Goal: Navigation & Orientation: Find specific page/section

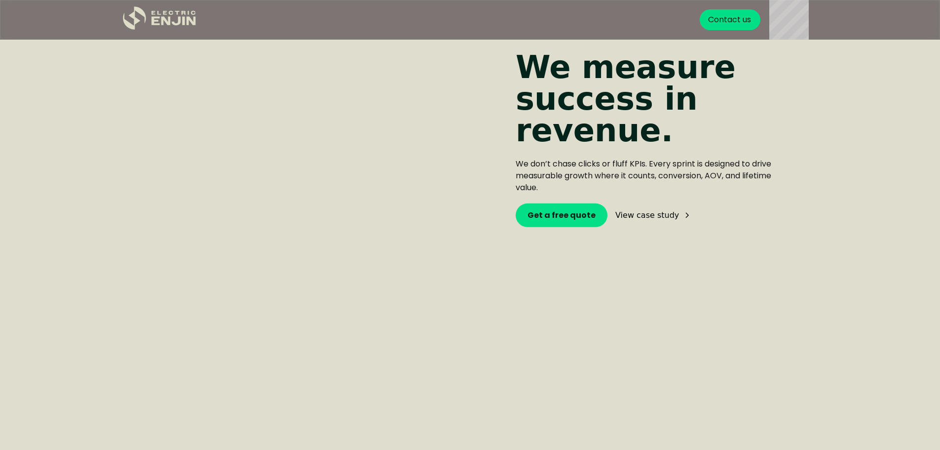
scroll to position [592, 0]
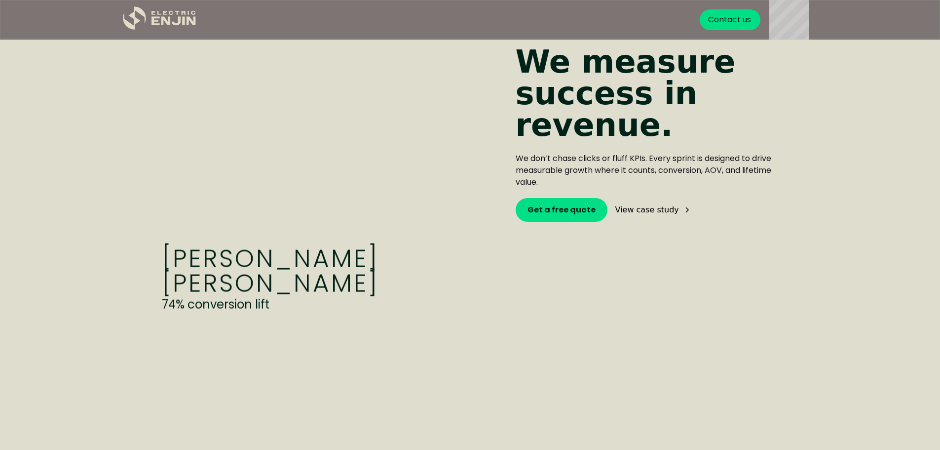
click at [823, 134] on div "Laurel Denise 74% conversion lift We measure success in revenue. We don’t chase…" at bounding box center [470, 133] width 940 height 407
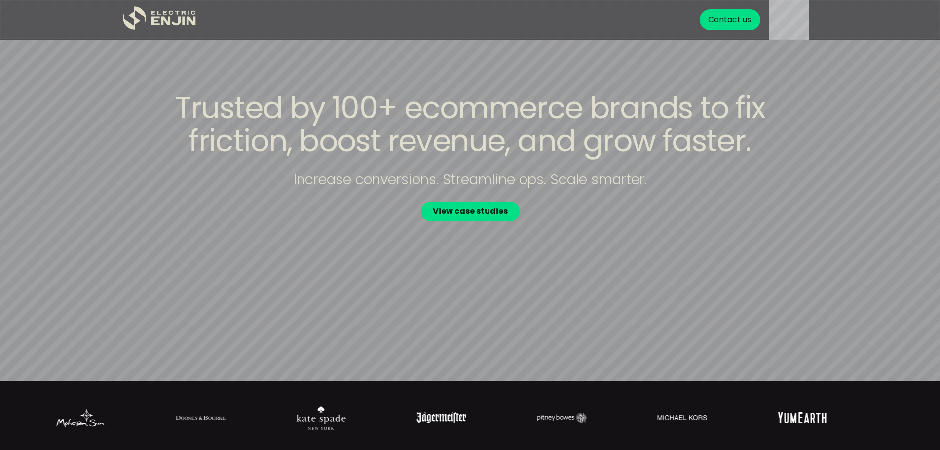
scroll to position [0, 0]
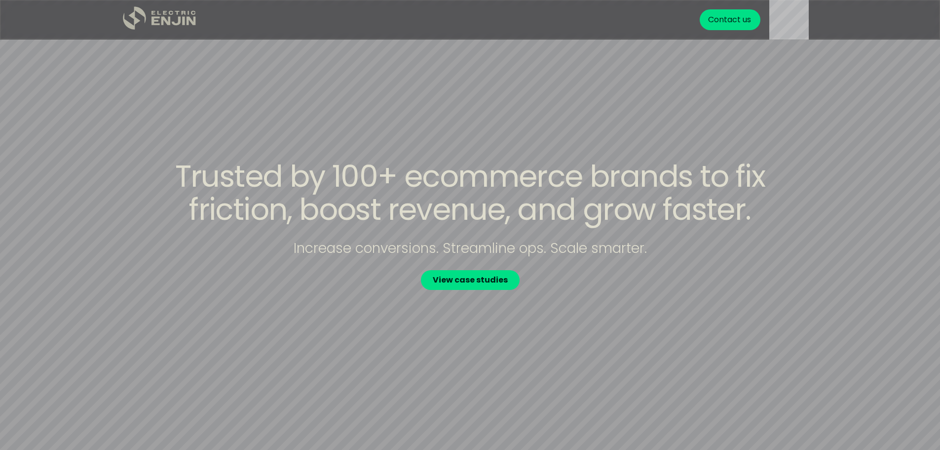
click at [161, 18] on icon ".st0{fill:#dfddc8;}" at bounding box center [160, 18] width 74 height 24
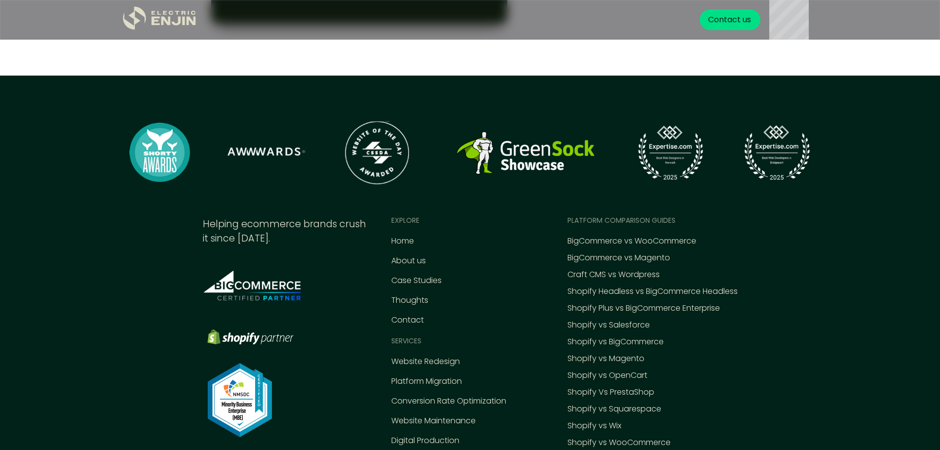
scroll to position [4490, 0]
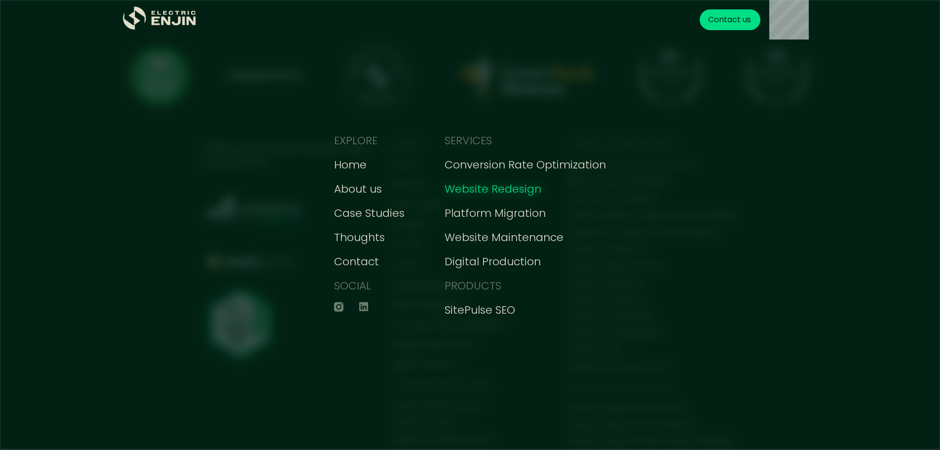
click at [488, 186] on div "Website Redesign" at bounding box center [493, 189] width 97 height 16
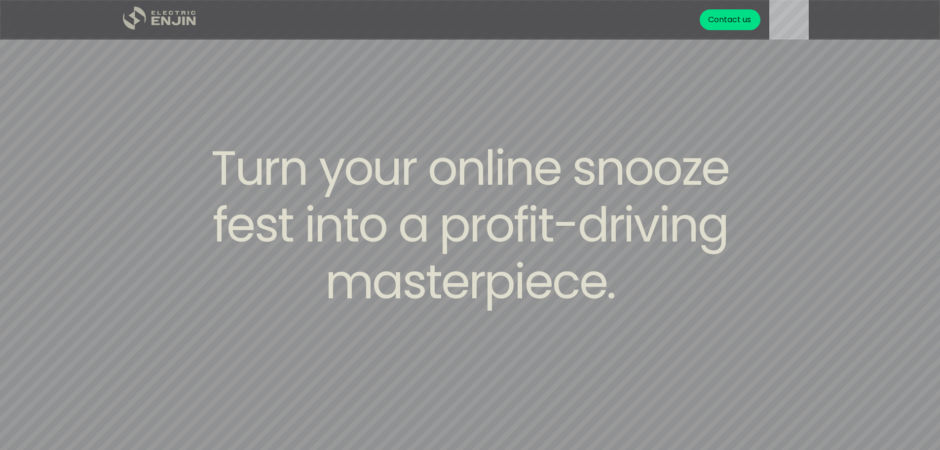
click at [174, 19] on icon ".st0{fill:#dfddc8;}" at bounding box center [160, 18] width 74 height 24
